Goal: Task Accomplishment & Management: Use online tool/utility

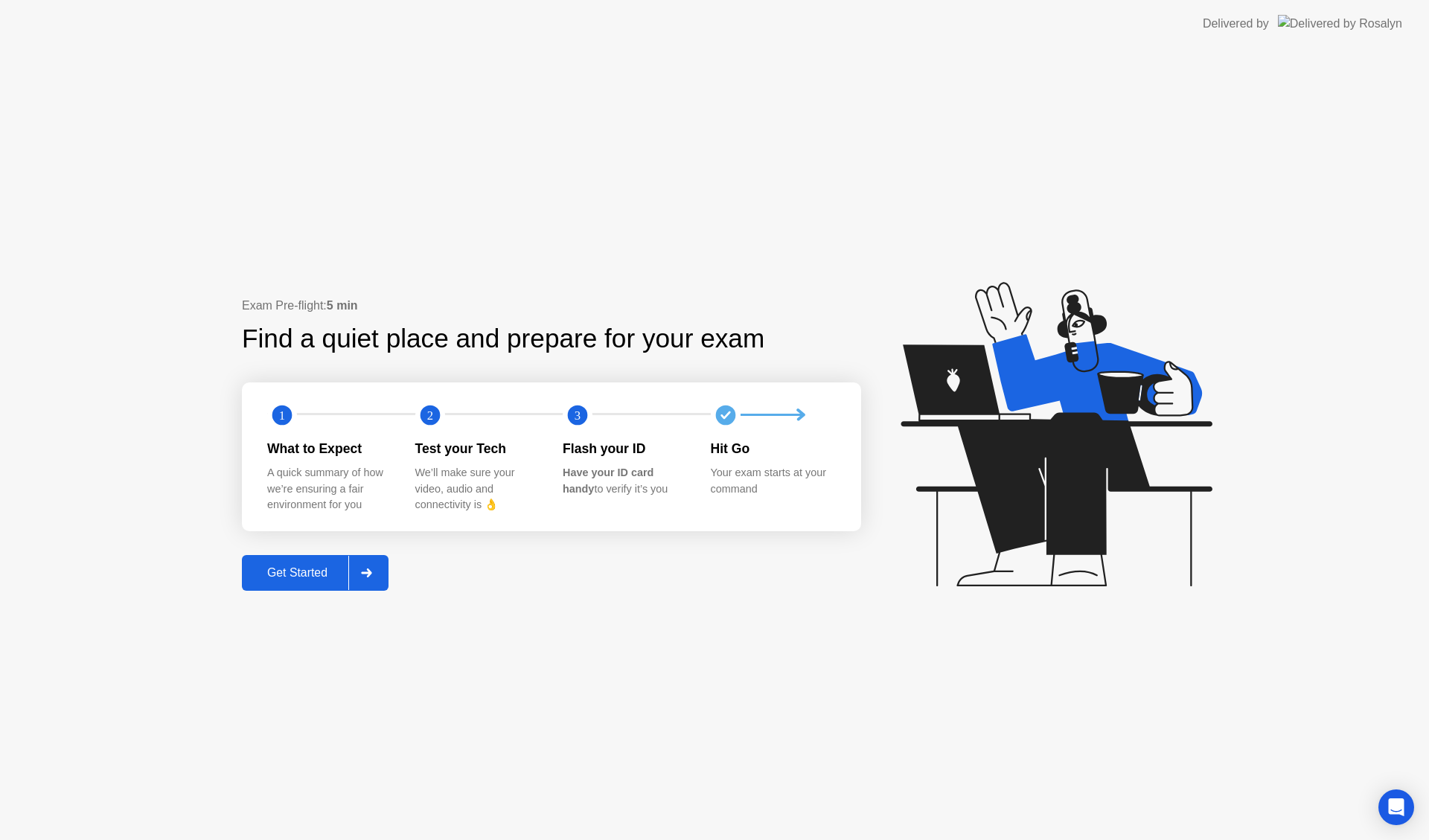
click at [380, 568] on div at bounding box center [366, 573] width 35 height 35
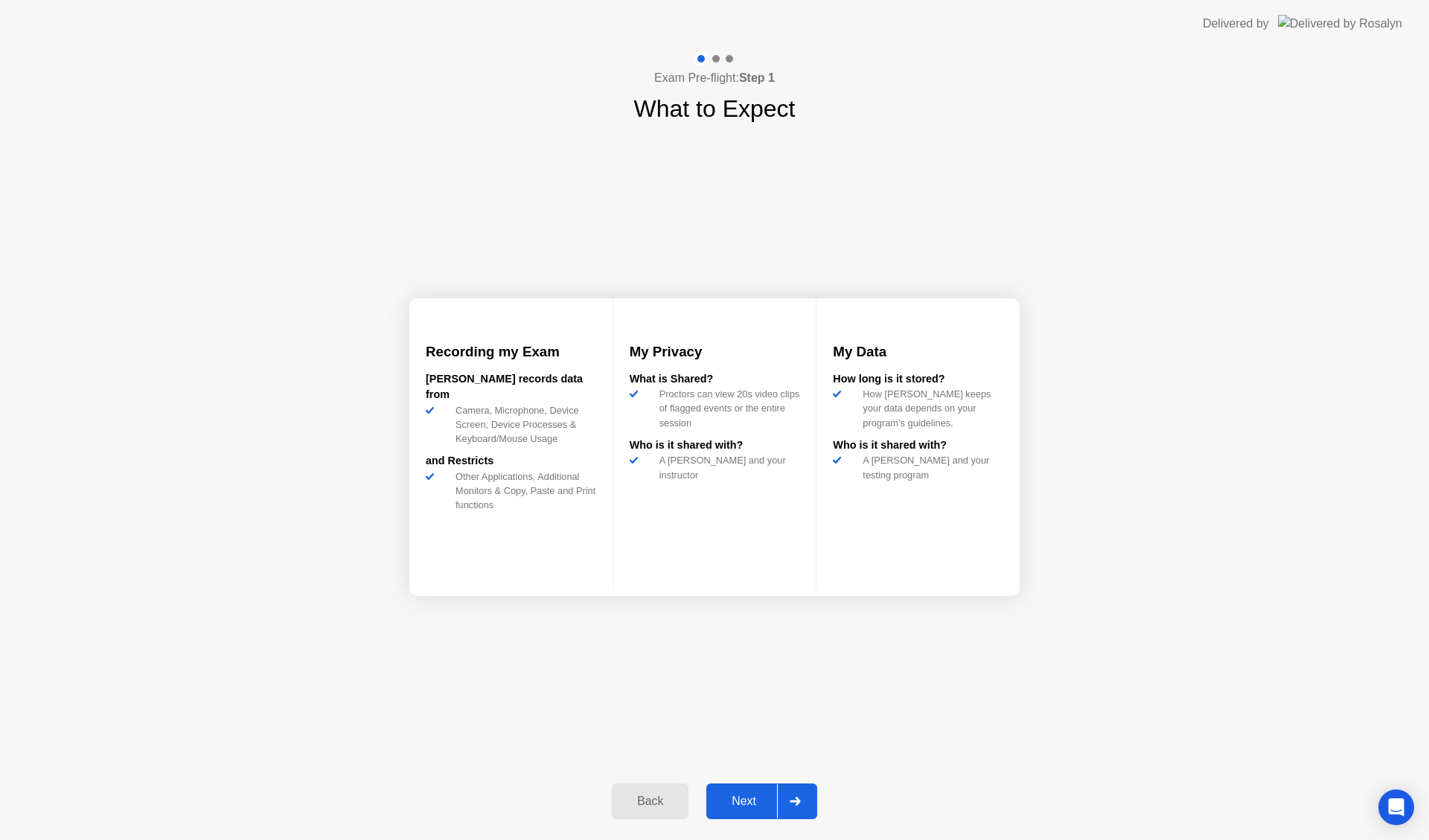
click at [744, 805] on div "Next" at bounding box center [744, 801] width 66 height 13
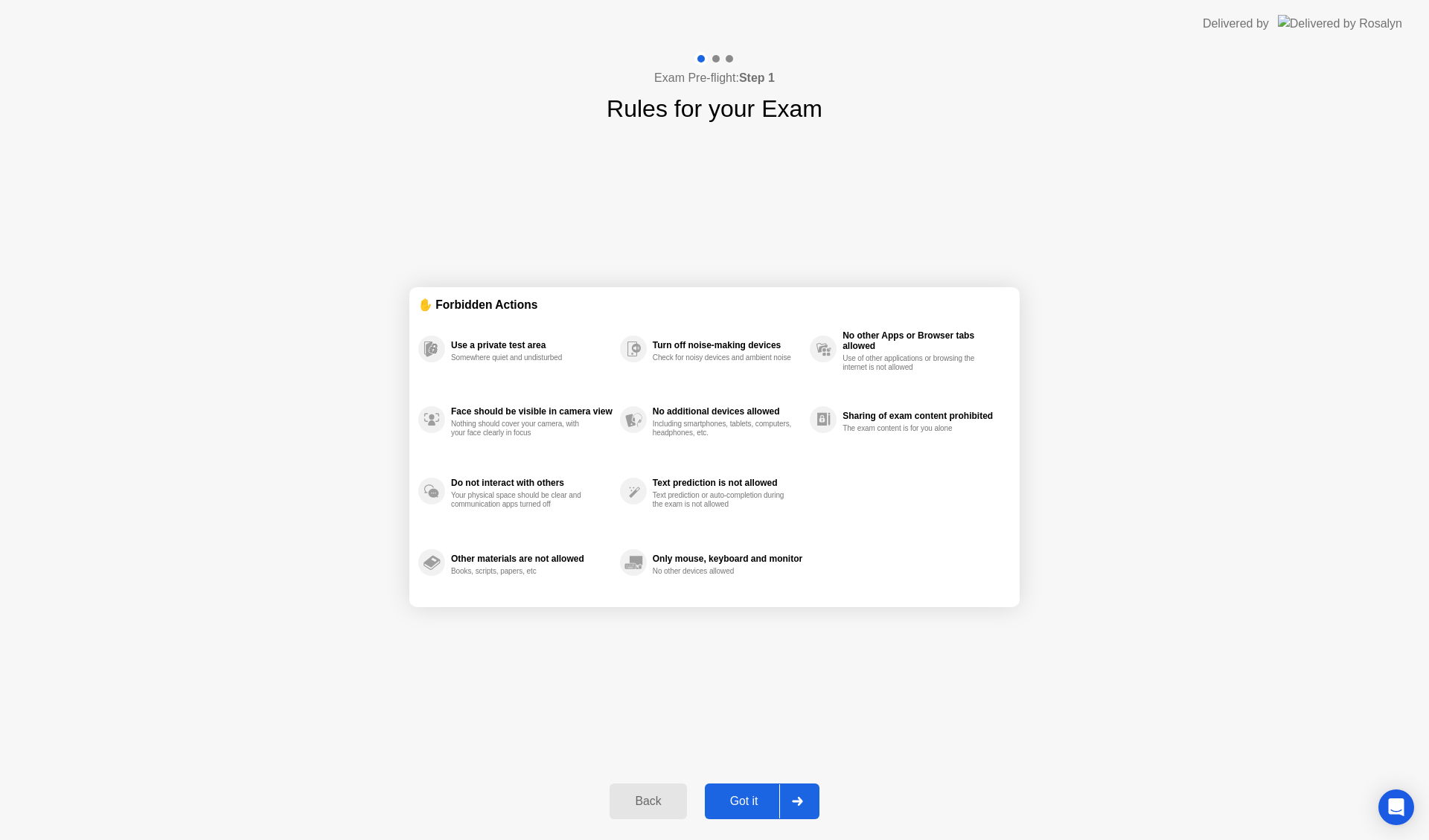
click at [736, 812] on button "Got it" at bounding box center [761, 801] width 114 height 35
select select "**********"
select select "*******"
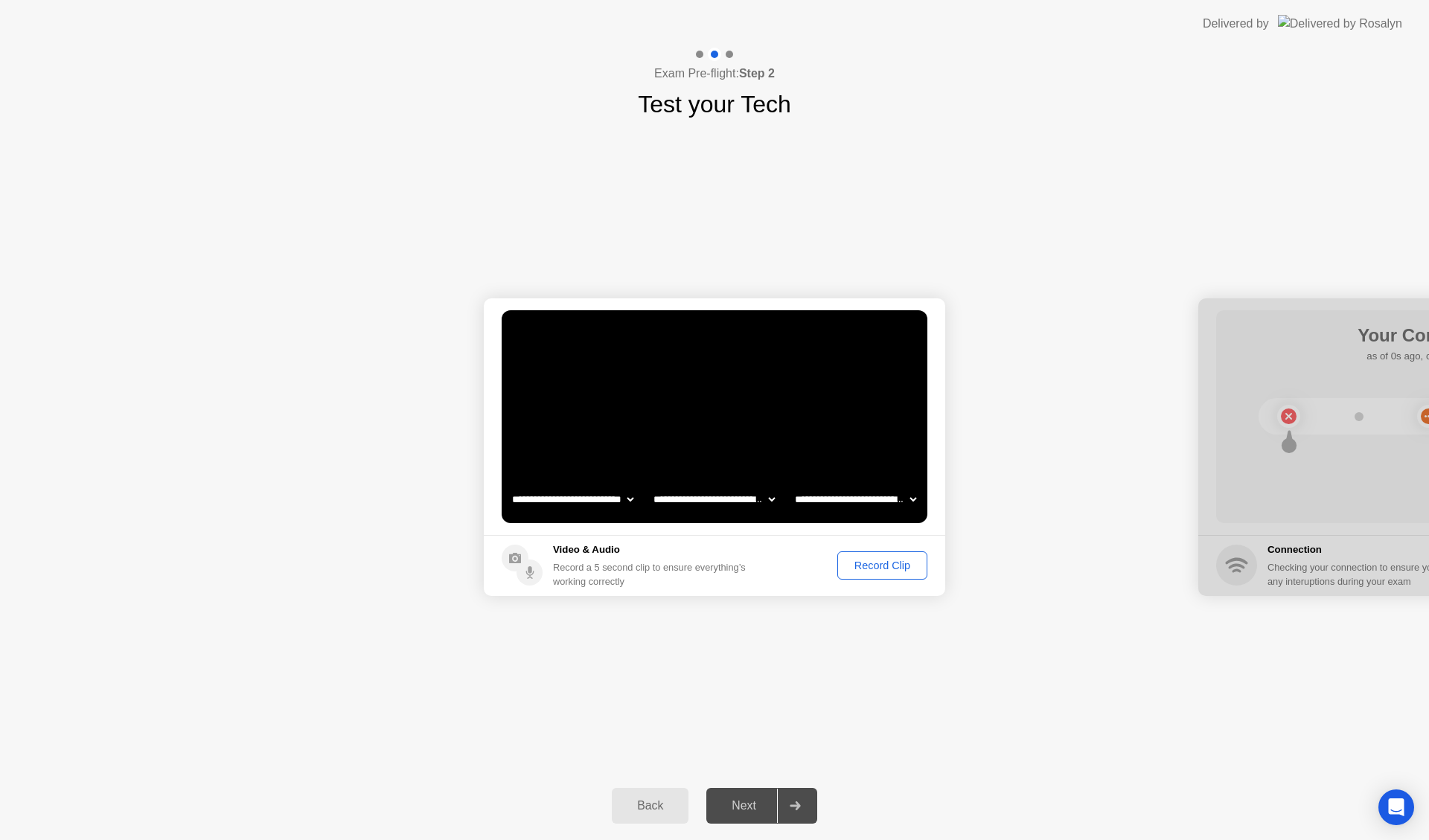
click at [748, 809] on div "Next" at bounding box center [744, 805] width 66 height 13
click at [797, 803] on icon at bounding box center [795, 805] width 11 height 9
click at [903, 562] on div "Record Clip" at bounding box center [883, 564] width 80 height 12
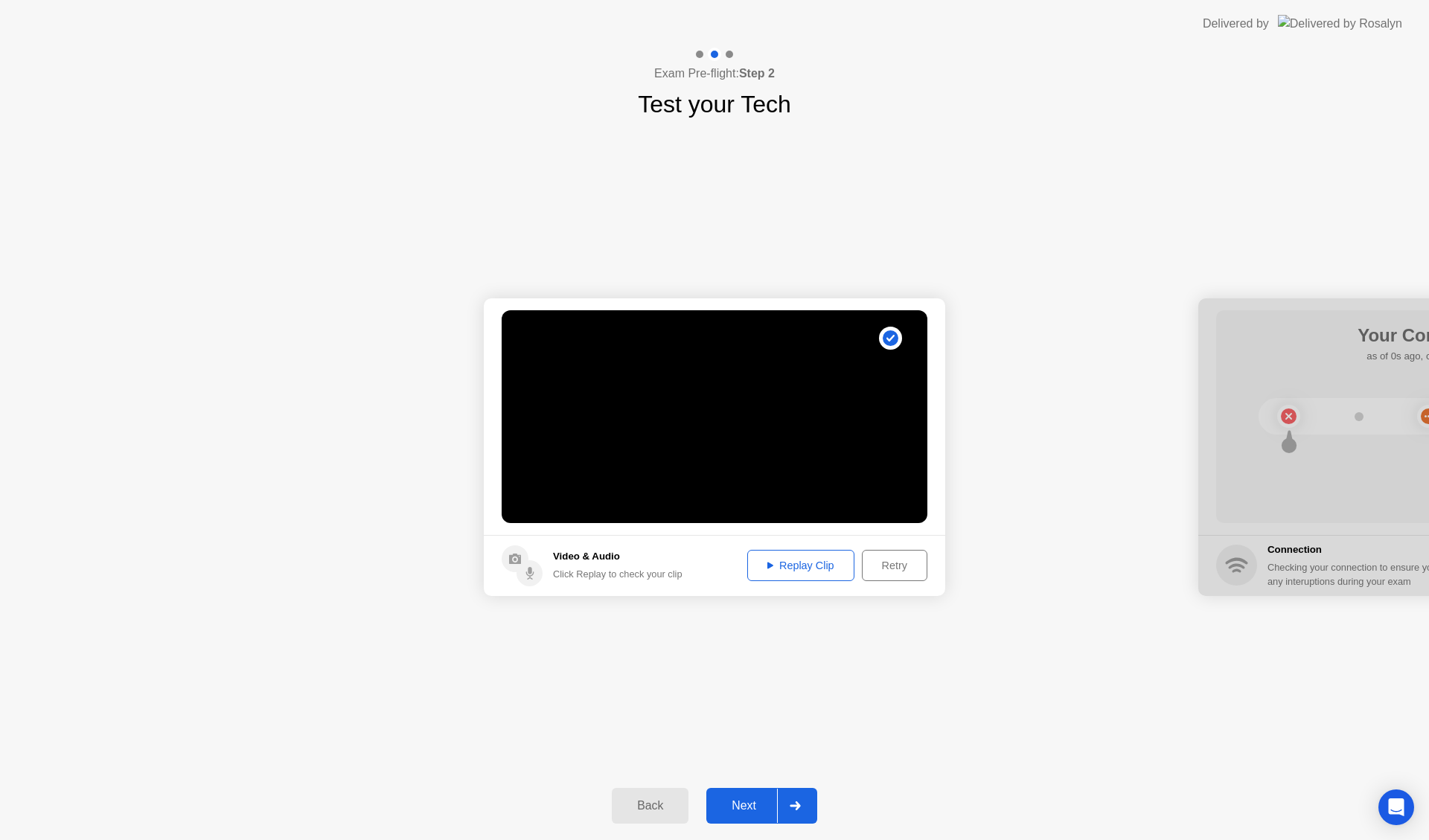
click at [816, 569] on div "Replay Clip" at bounding box center [801, 564] width 97 height 12
click at [747, 802] on div "Next" at bounding box center [744, 805] width 66 height 13
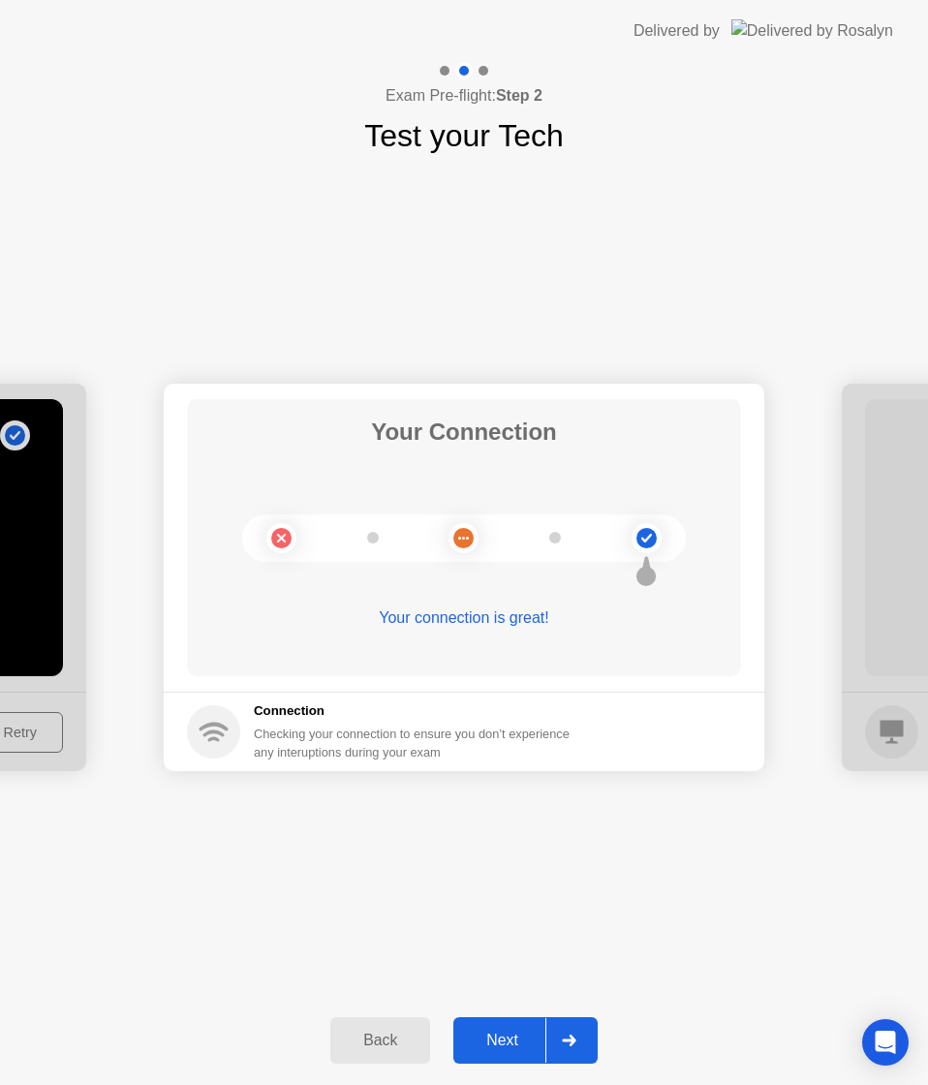
click at [534, 1020] on button "Next" at bounding box center [525, 1040] width 144 height 46
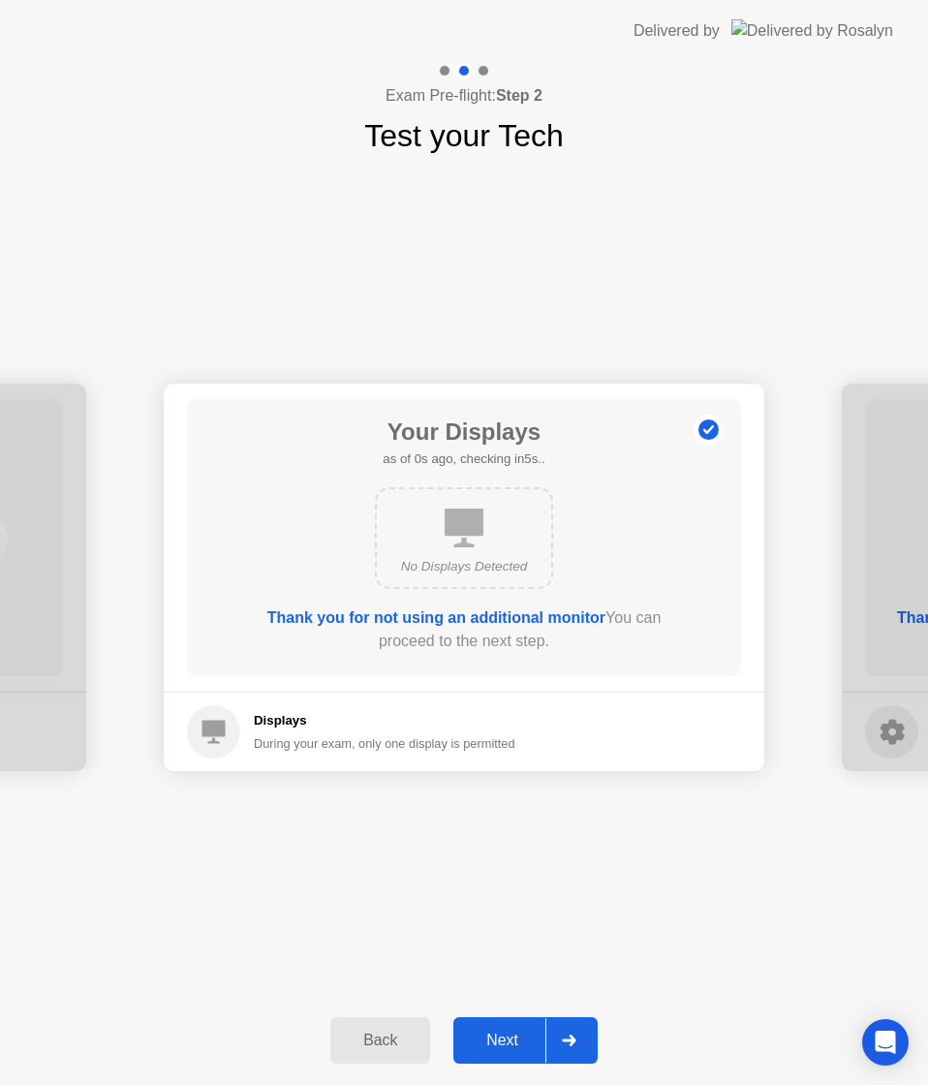
click at [493, 1036] on div "Next" at bounding box center [502, 1040] width 86 height 17
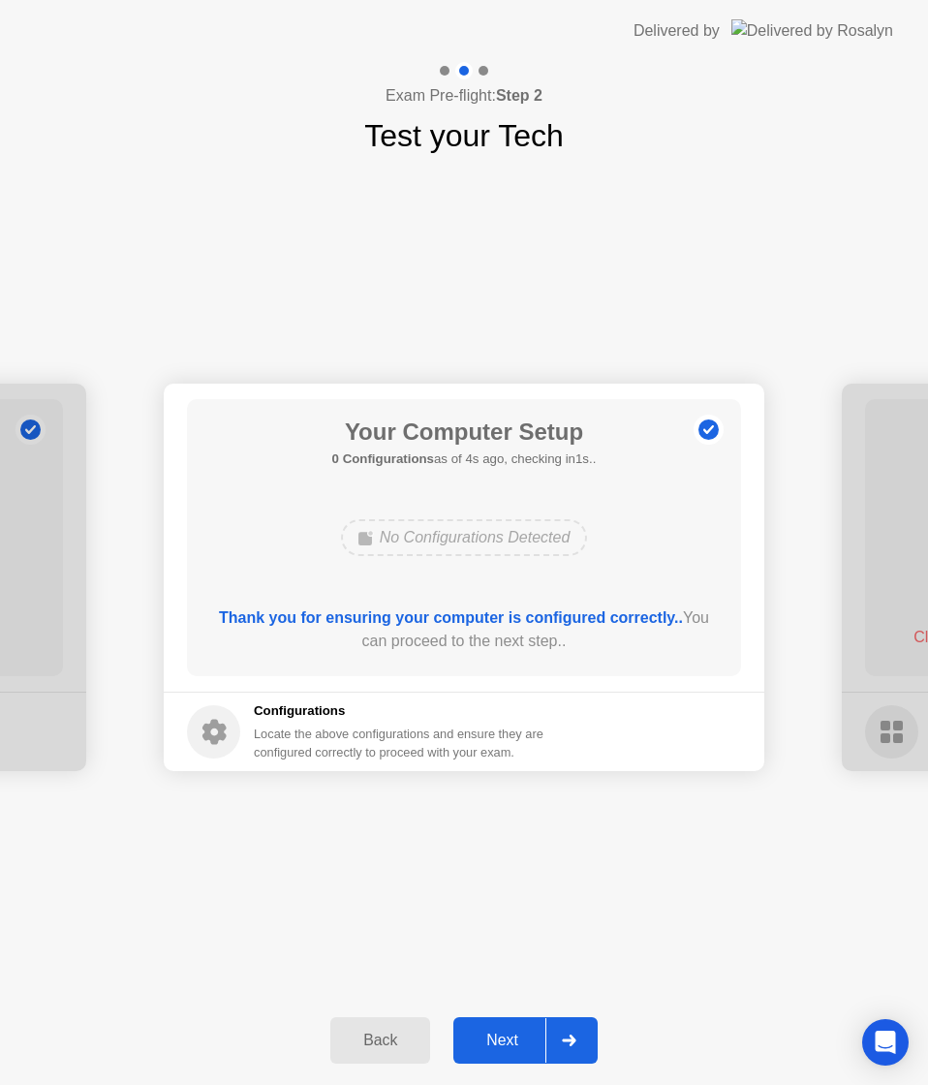
click at [497, 1032] on div "Next" at bounding box center [502, 1040] width 86 height 17
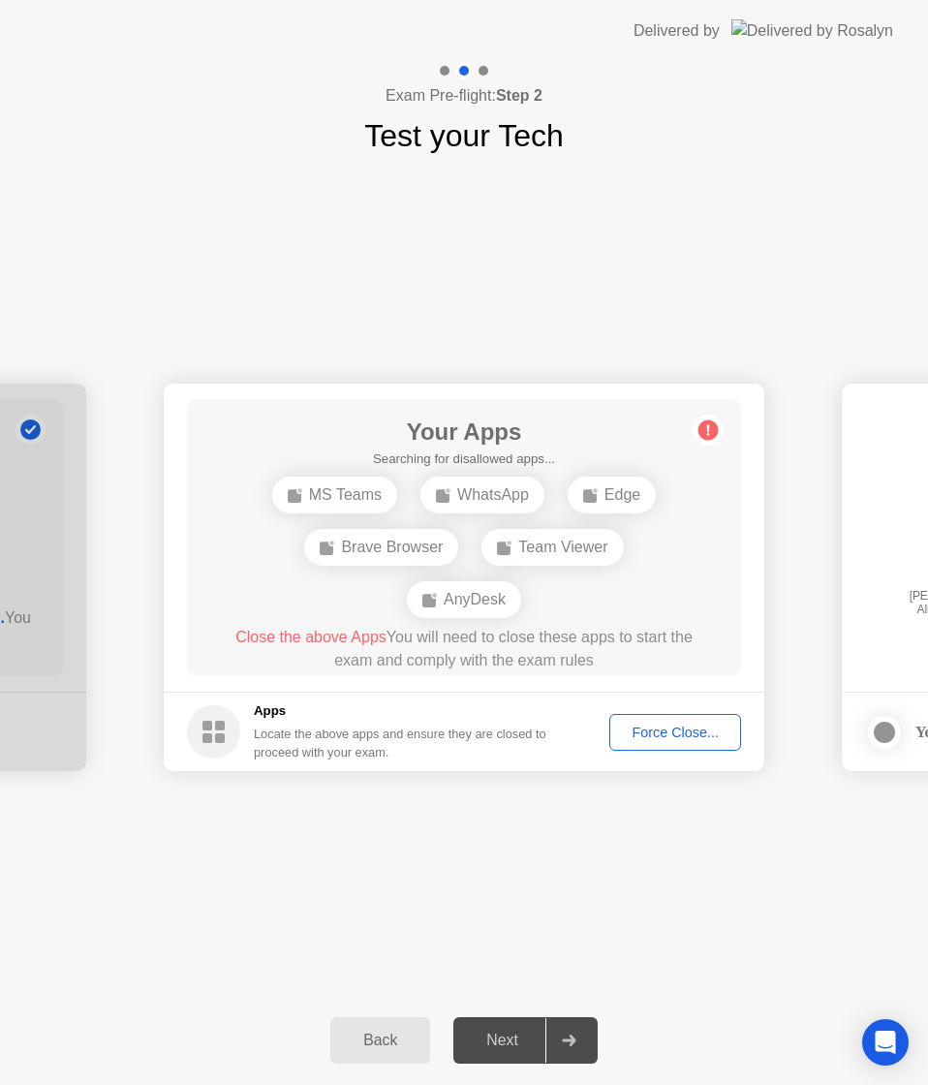
click at [717, 740] on div "Force Close..." at bounding box center [675, 732] width 118 height 15
click at [500, 1042] on div "Next" at bounding box center [502, 1040] width 86 height 17
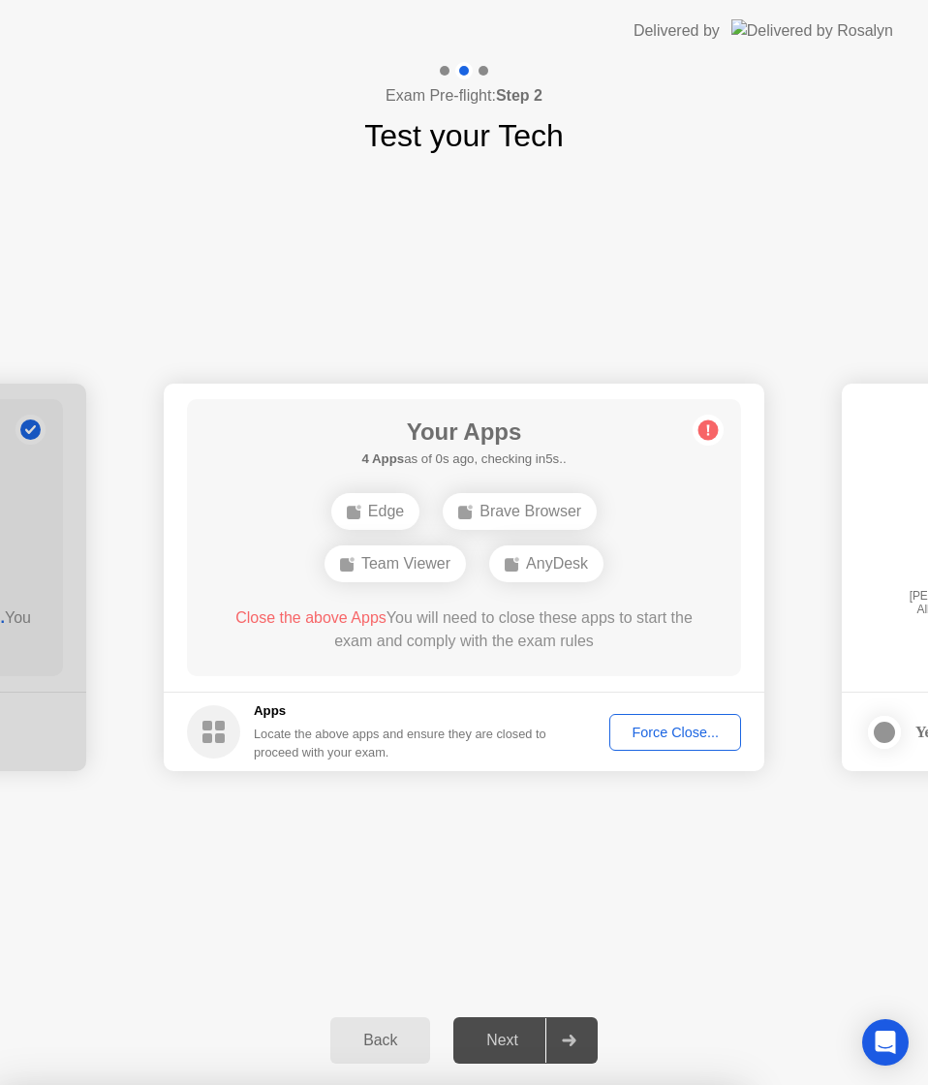
click at [500, 1042] on div "Next" at bounding box center [502, 1040] width 86 height 17
click at [742, 288] on div "**********" at bounding box center [464, 577] width 928 height 837
click at [802, 80] on div "Exam Pre-flight: Step 2 Test your Tech" at bounding box center [464, 110] width 928 height 97
click at [517, 997] on div "Back Next" at bounding box center [464, 1040] width 928 height 89
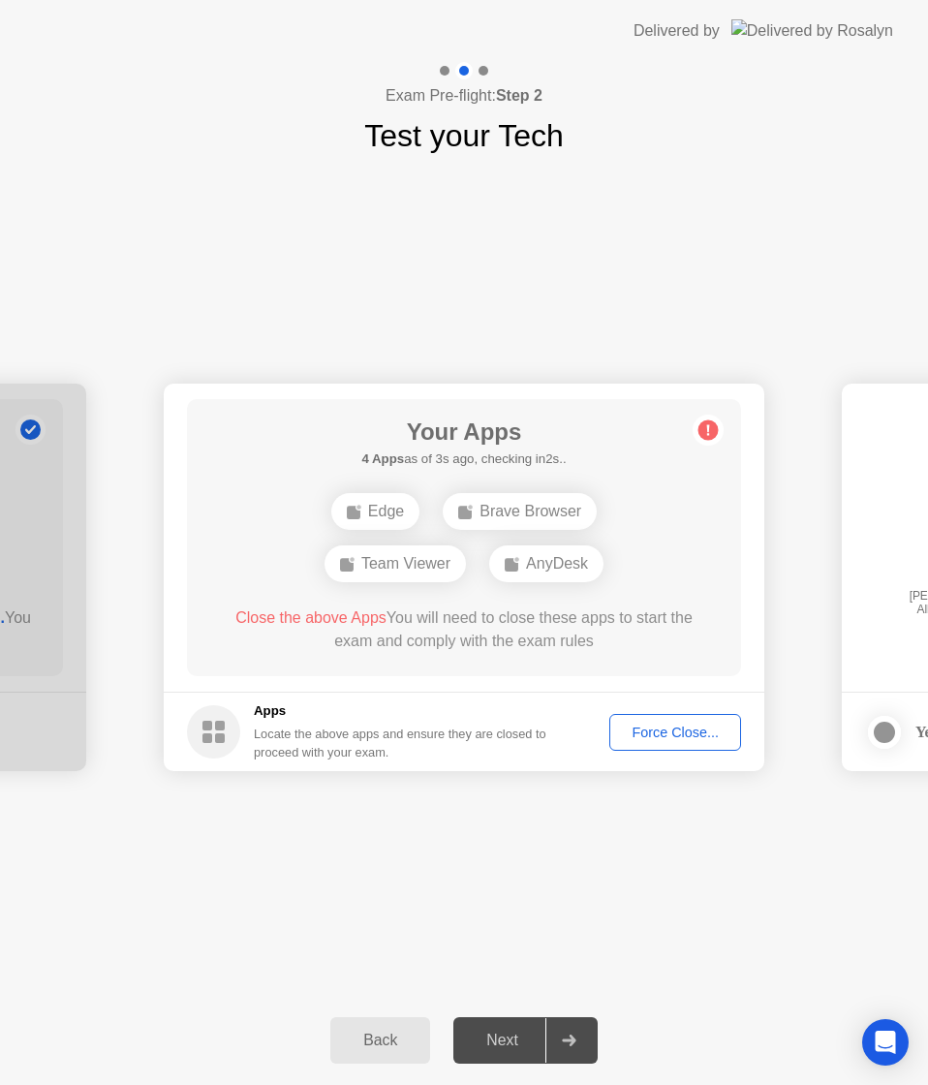
click at [588, 1047] on div at bounding box center [568, 1040] width 46 height 45
click at [379, 742] on div "Locate the above apps and ensure they are closed to proceed with your exam." at bounding box center [401, 743] width 294 height 37
click at [669, 734] on div "Force Close..." at bounding box center [675, 732] width 118 height 15
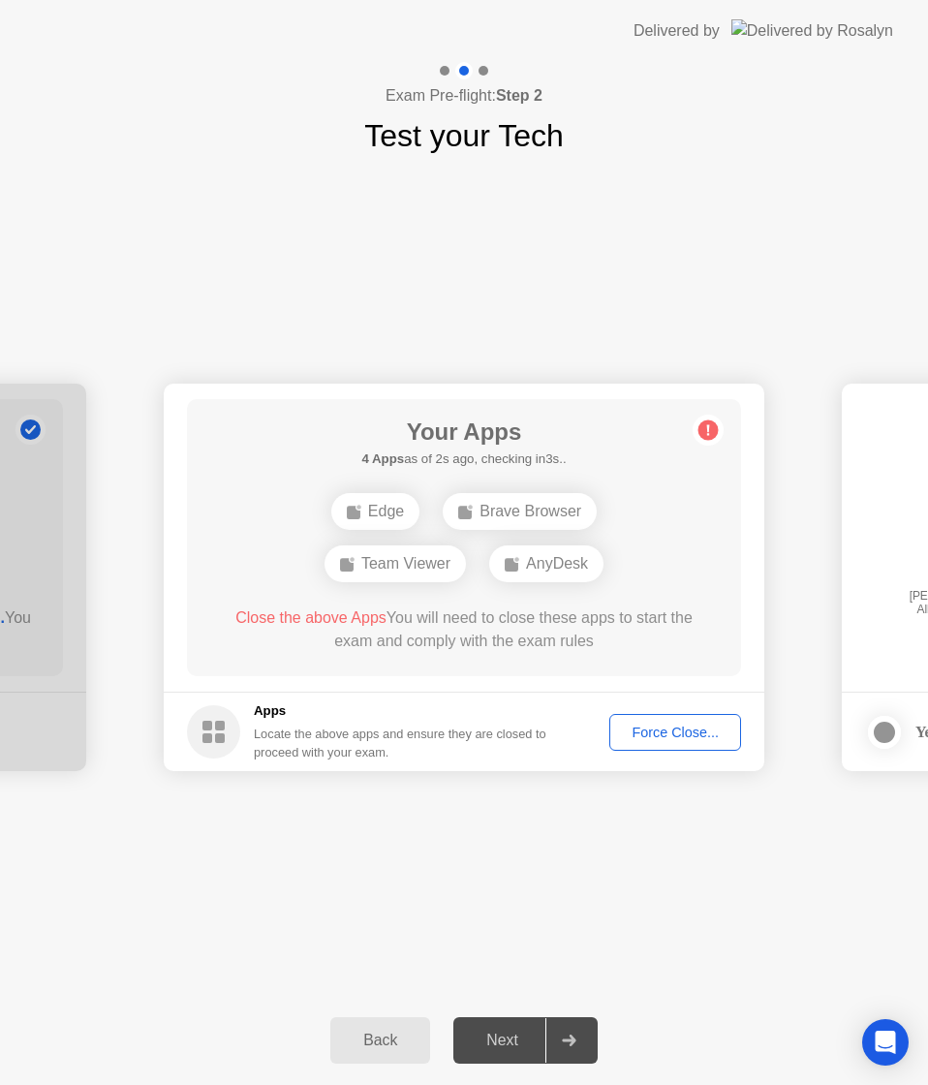
click at [687, 718] on button "Force Close..." at bounding box center [675, 732] width 132 height 37
click at [680, 729] on div "Force Close..." at bounding box center [675, 732] width 118 height 15
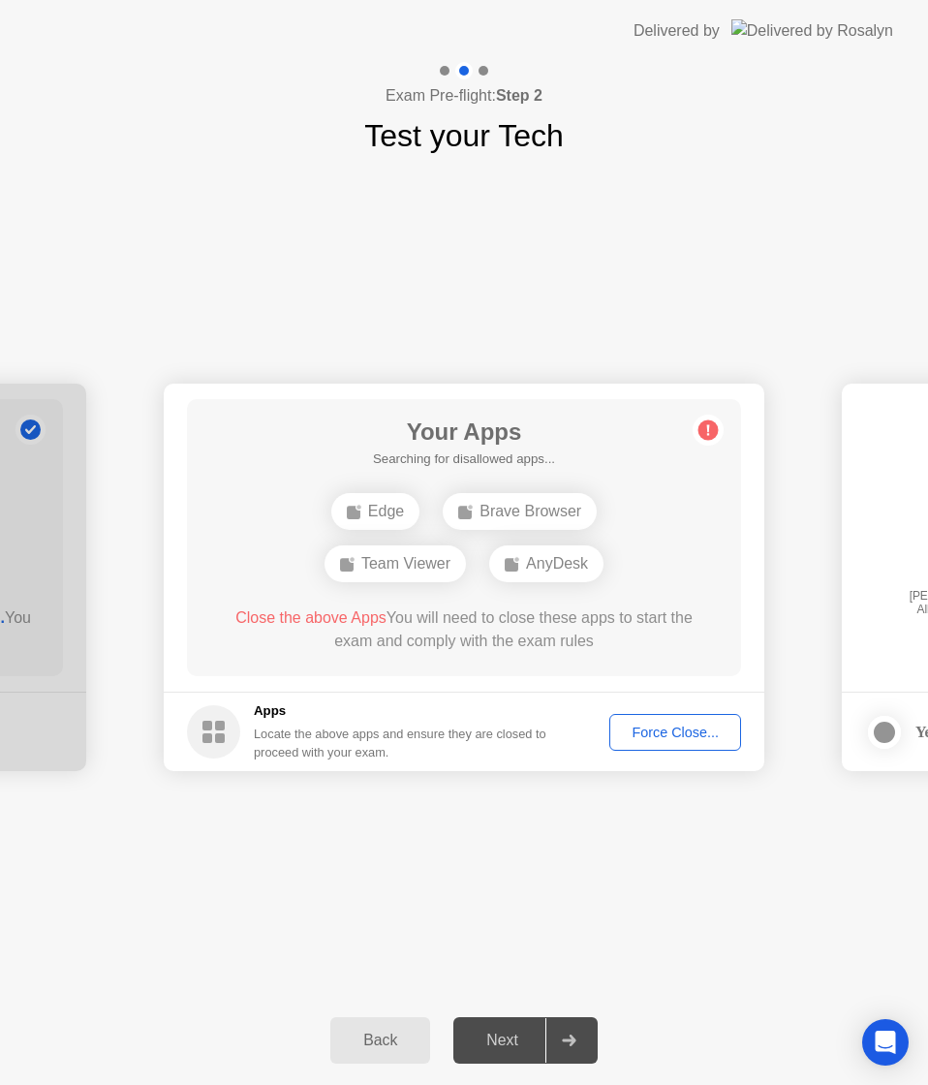
click at [673, 736] on div "Force Close..." at bounding box center [675, 732] width 118 height 15
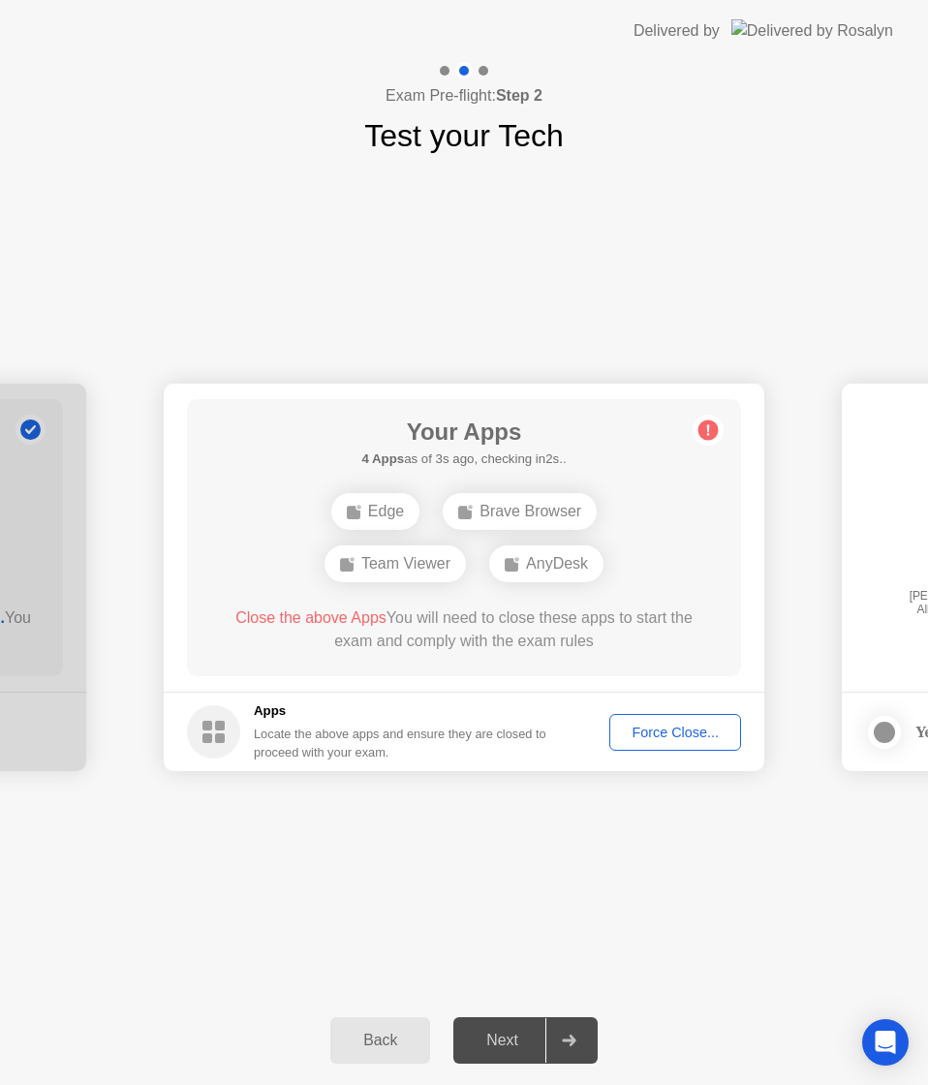
click at [673, 726] on div "Force Close..." at bounding box center [675, 732] width 118 height 15
